Goal: Information Seeking & Learning: Find contact information

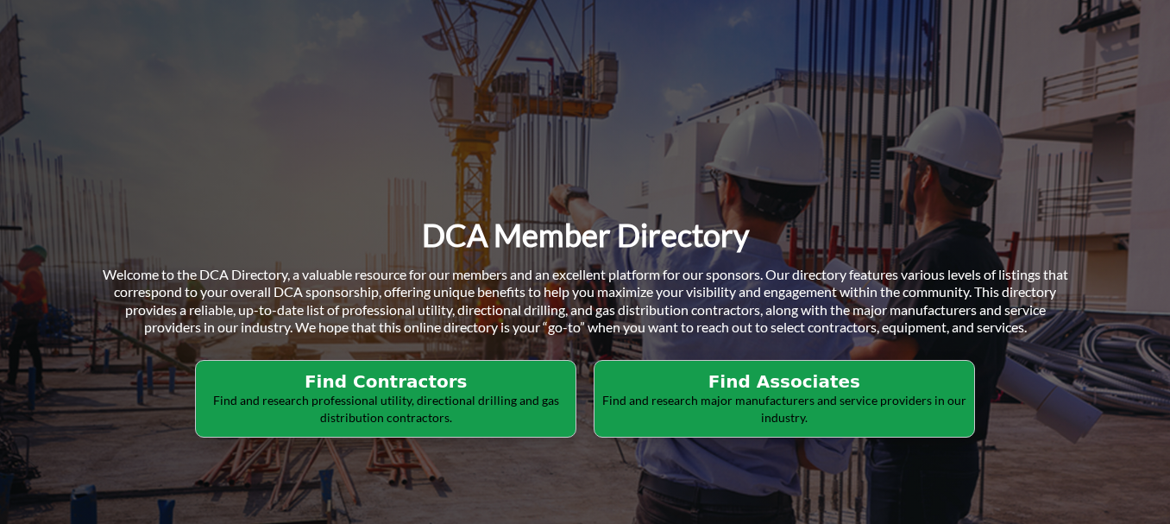
scroll to position [173, 0]
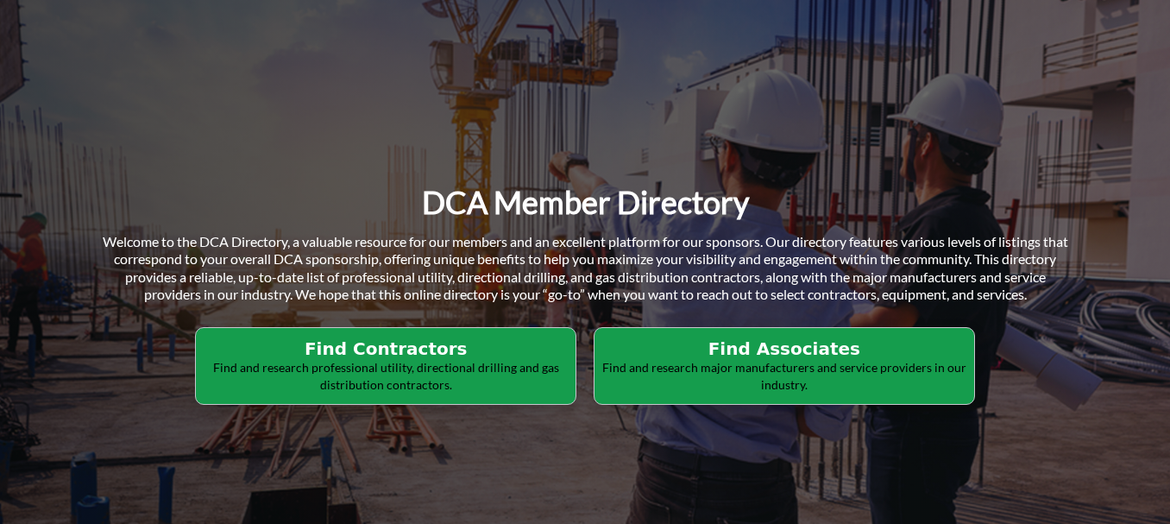
click at [728, 356] on h2 "Find Associates" at bounding box center [783, 348] width 369 height 21
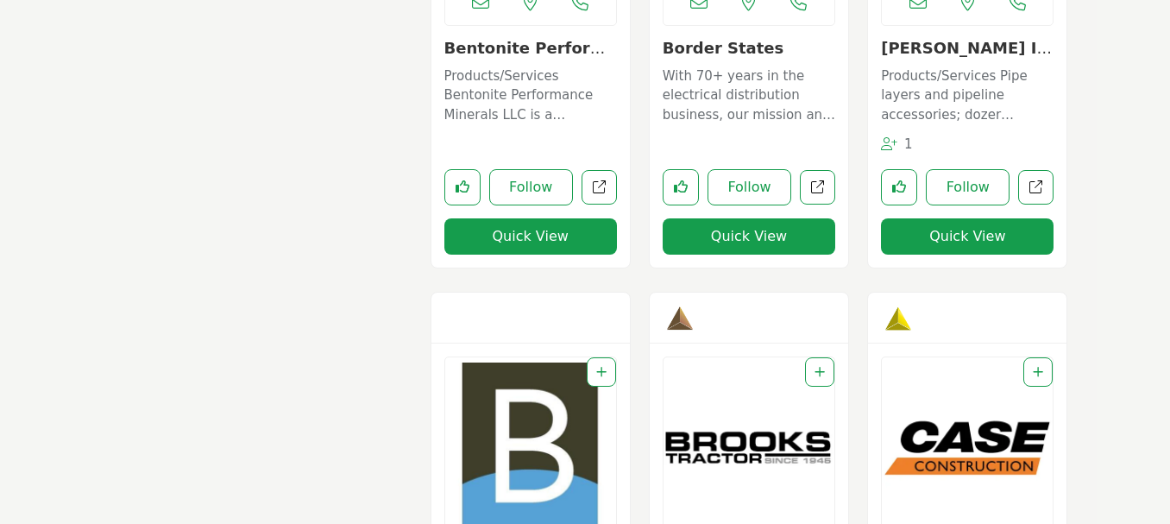
scroll to position [1984, 0]
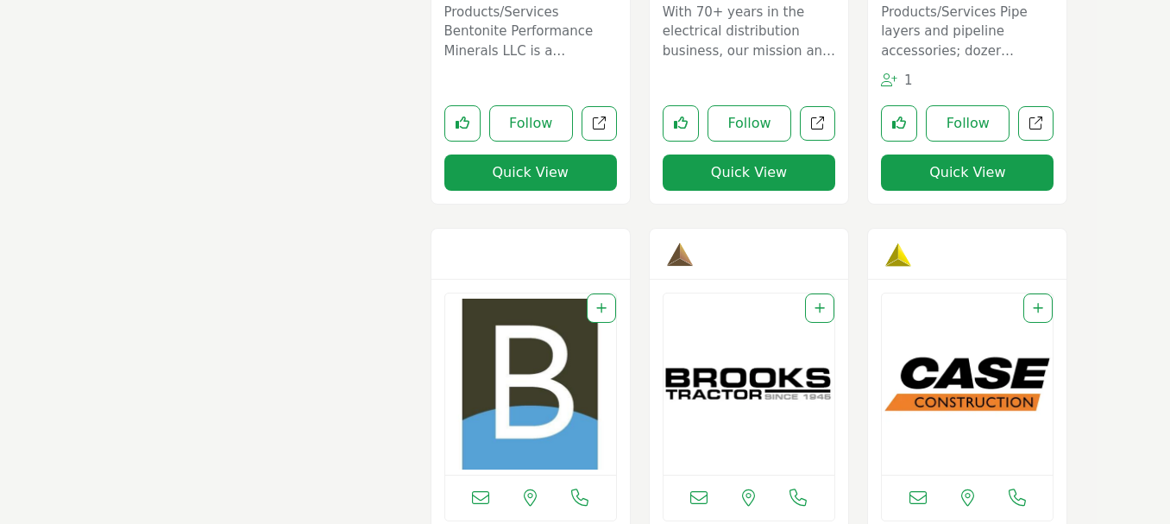
click at [728, 35] on p "With 70+ years in the electrical distribution business, our mission and values …" at bounding box center [748, 32] width 173 height 59
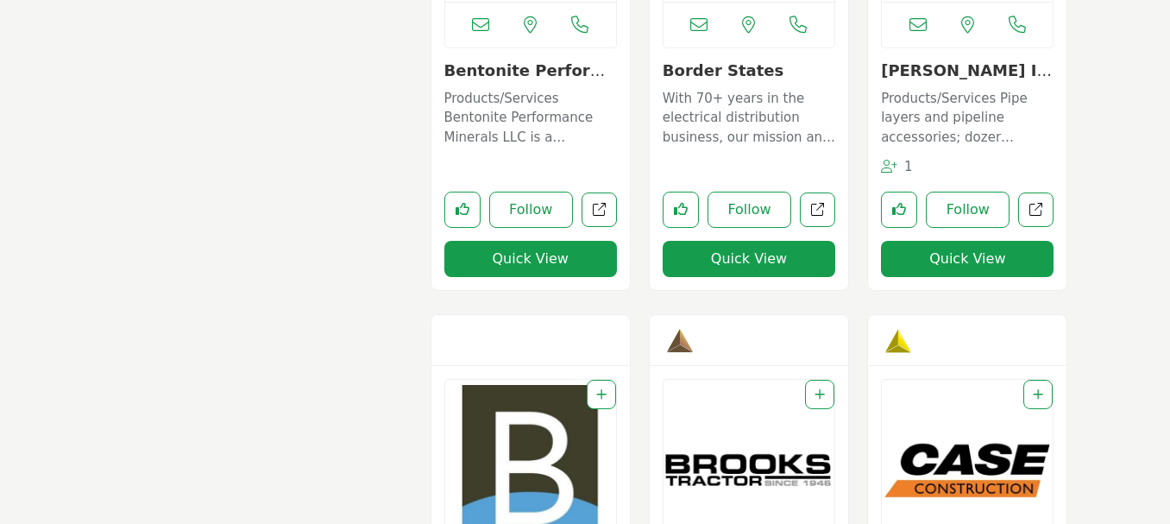
scroll to position [1866, 0]
